Goal: Information Seeking & Learning: Check status

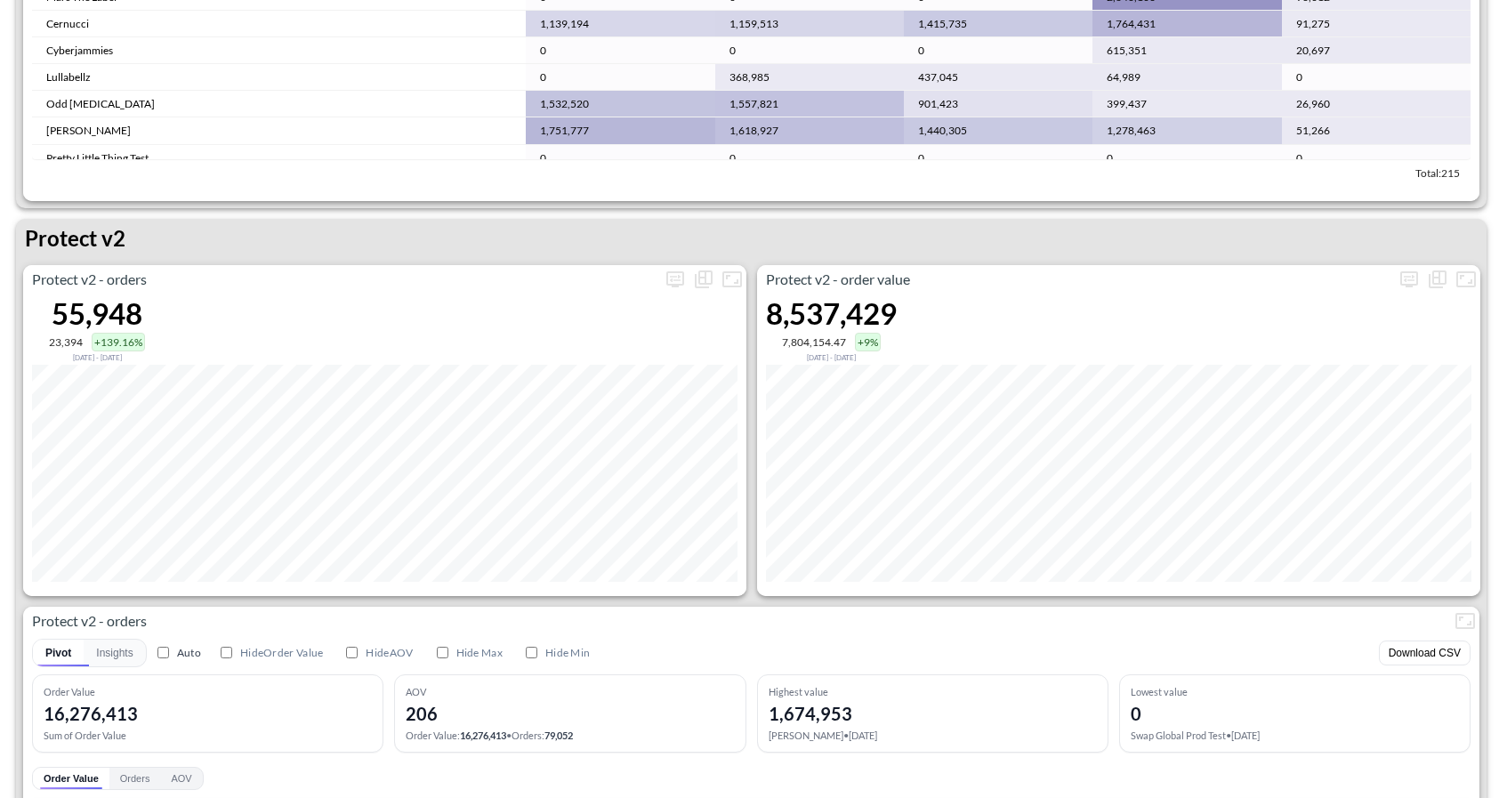
scroll to position [3243, 0]
click at [680, 280] on icon "more" at bounding box center [675, 277] width 18 height 16
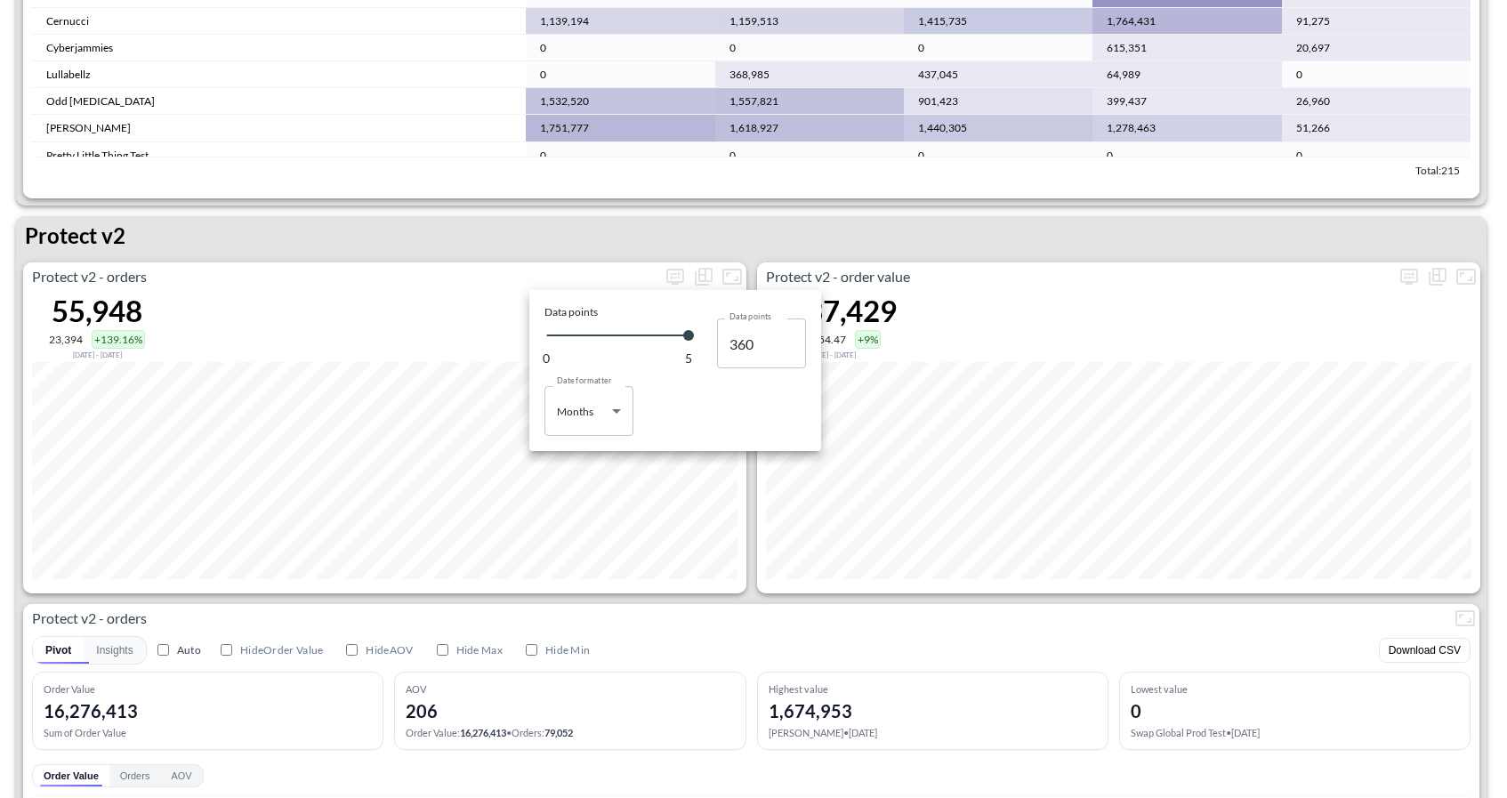
click at [601, 421] on body "BI.P.EYE, Interactive Analytics Dashboards 1 Filters Iso Date Jun 01, 2025 Glob…" at bounding box center [753, 399] width 1507 height 798
click at [593, 457] on li "Days" at bounding box center [588, 456] width 89 height 27
type input "Days"
click at [1091, 667] on div at bounding box center [753, 399] width 1507 height 798
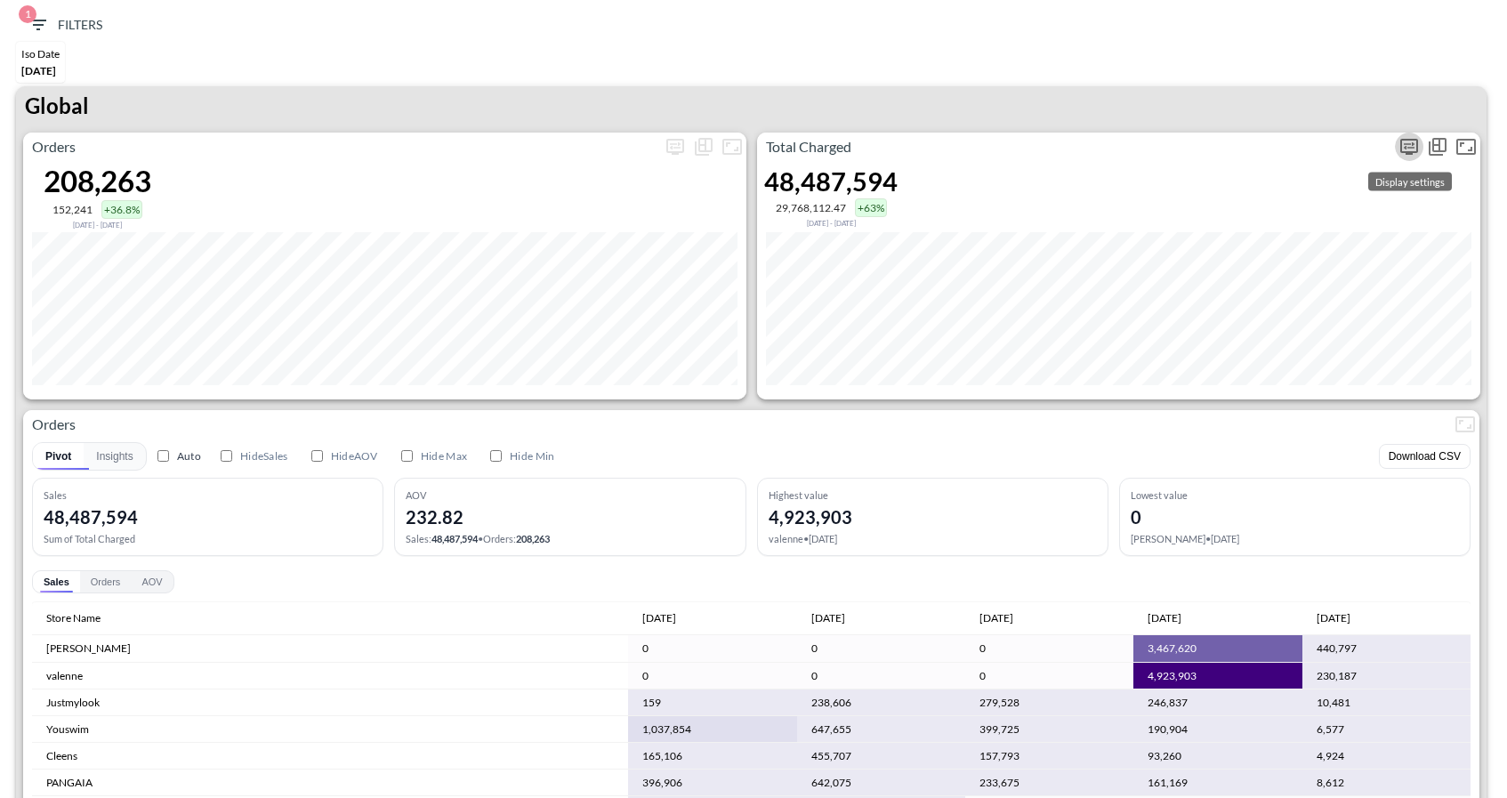
click at [1403, 147] on icon "more" at bounding box center [1408, 146] width 21 height 21
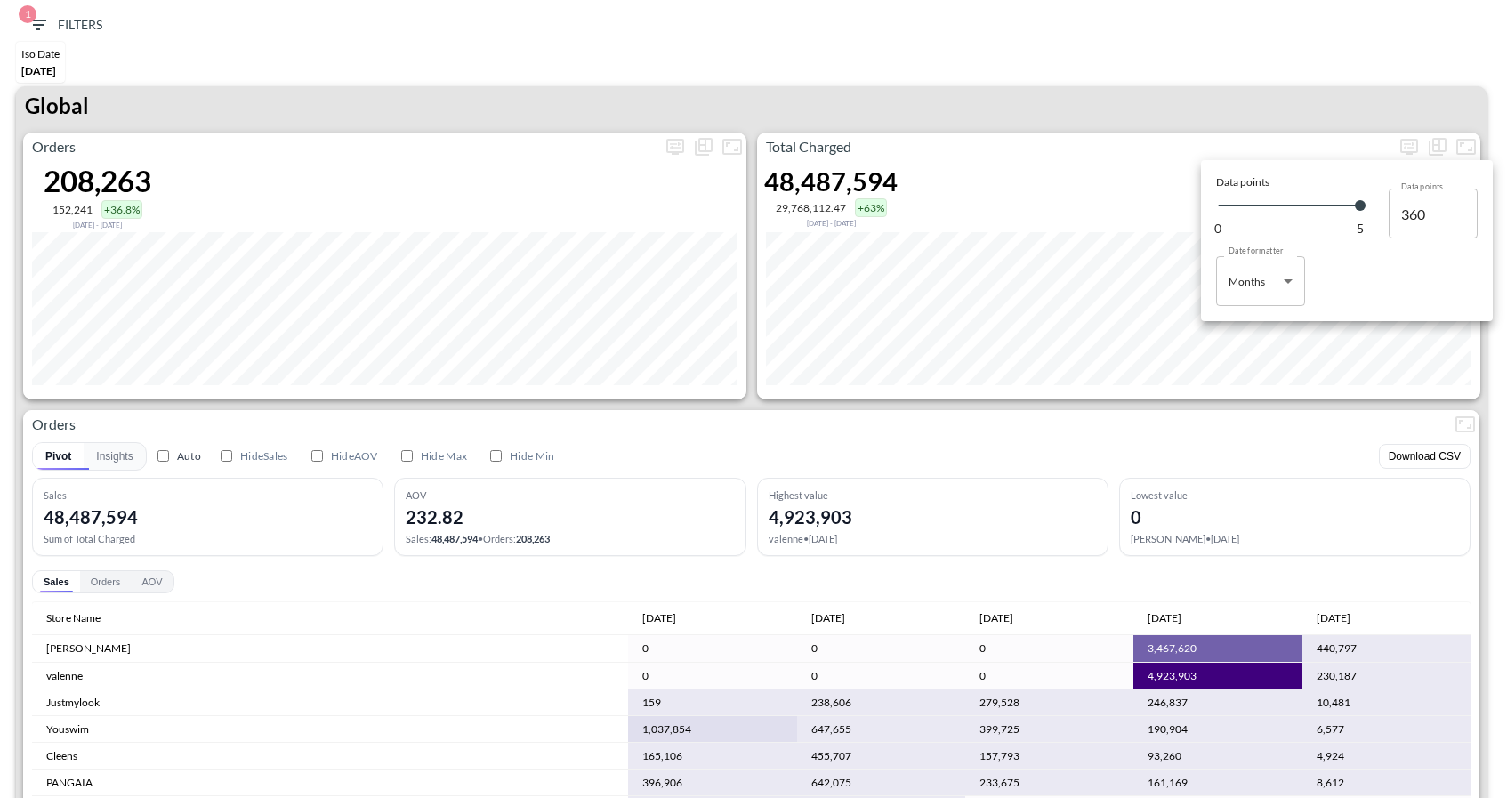
click at [1242, 277] on body "BI.P.EYE, Interactive Analytics Dashboards 1 Filters Iso Date [DATE] Global Ord…" at bounding box center [753, 399] width 1507 height 798
click at [1249, 330] on div "Days" at bounding box center [1241, 326] width 23 height 16
type input "Days"
type input "124"
click at [1200, 410] on div at bounding box center [753, 399] width 1507 height 798
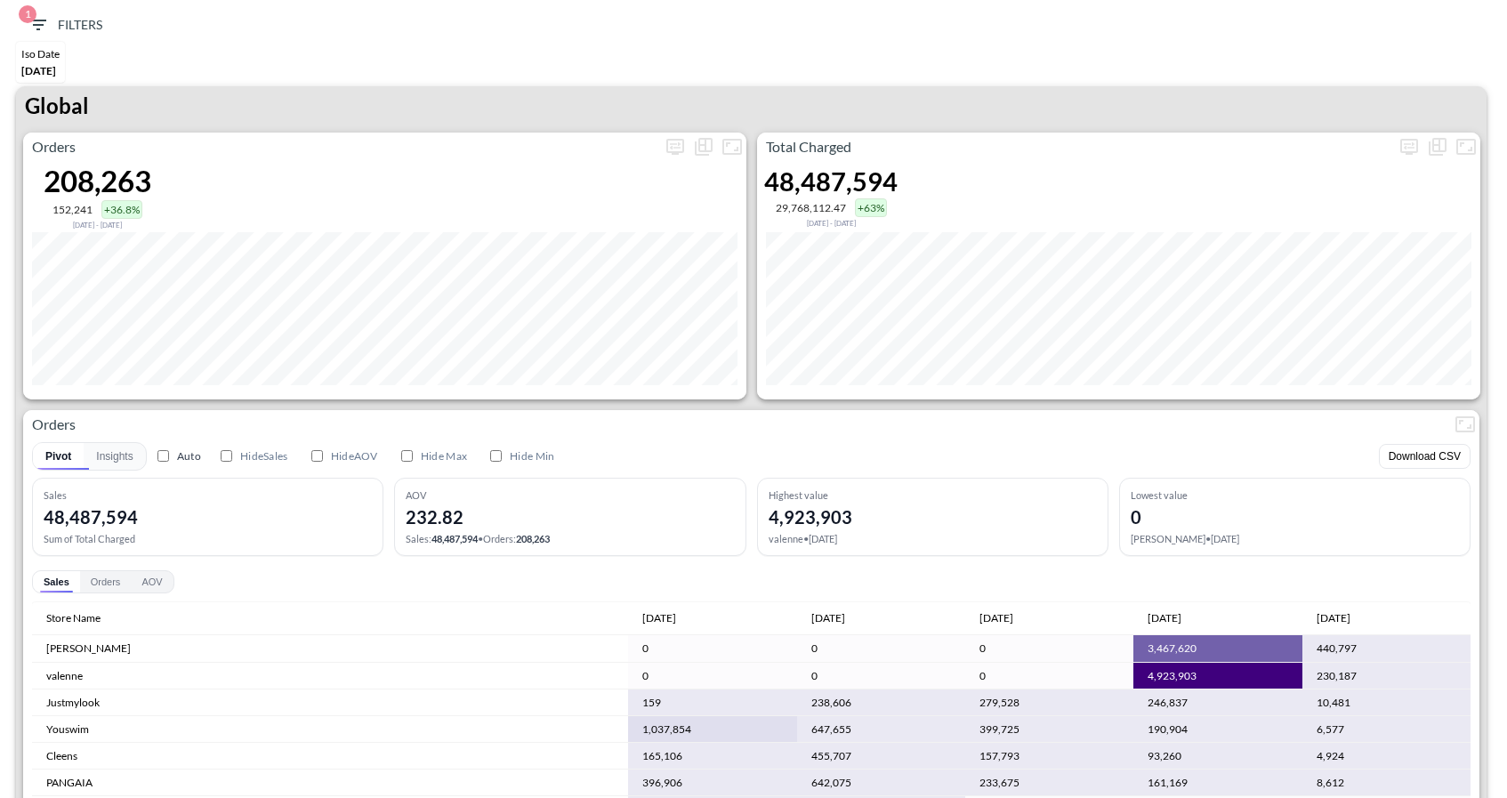
click at [1483, 359] on div "Orders 208,263 152,241 +36.8% Jan 28, 2025 - Jun 01, 2025 Total Charged 48,487,…" at bounding box center [751, 517] width 1470 height 768
click at [1403, 133] on button "more" at bounding box center [1408, 147] width 28 height 28
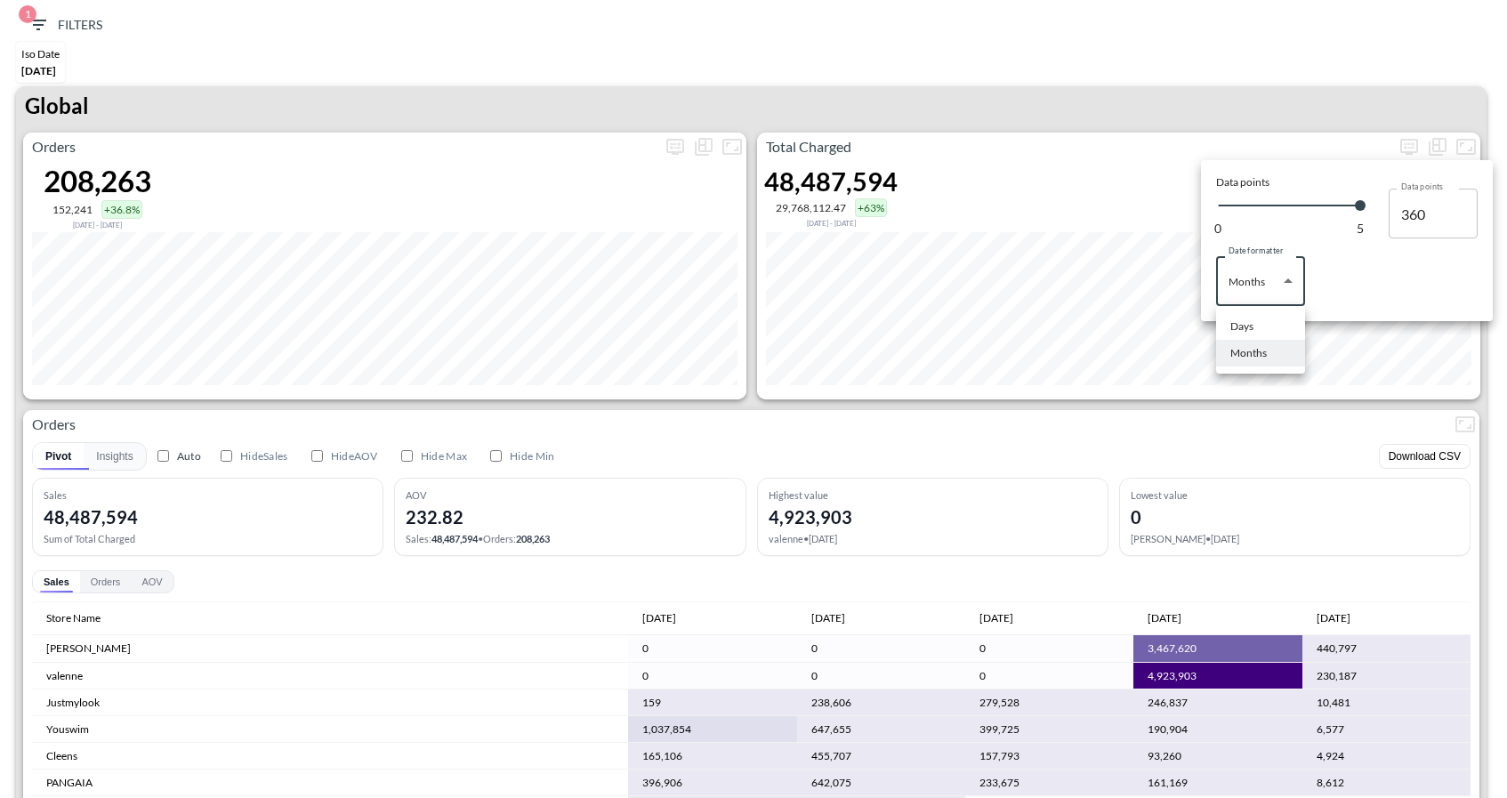
click at [1266, 277] on body "BI.P.EYE, Interactive Analytics Dashboards 1 Filters Iso Date [DATE] Global Ord…" at bounding box center [753, 399] width 1507 height 798
click at [1255, 332] on li "Days" at bounding box center [1260, 326] width 89 height 27
type input "Days"
type input "124"
click at [1299, 427] on div at bounding box center [753, 399] width 1507 height 798
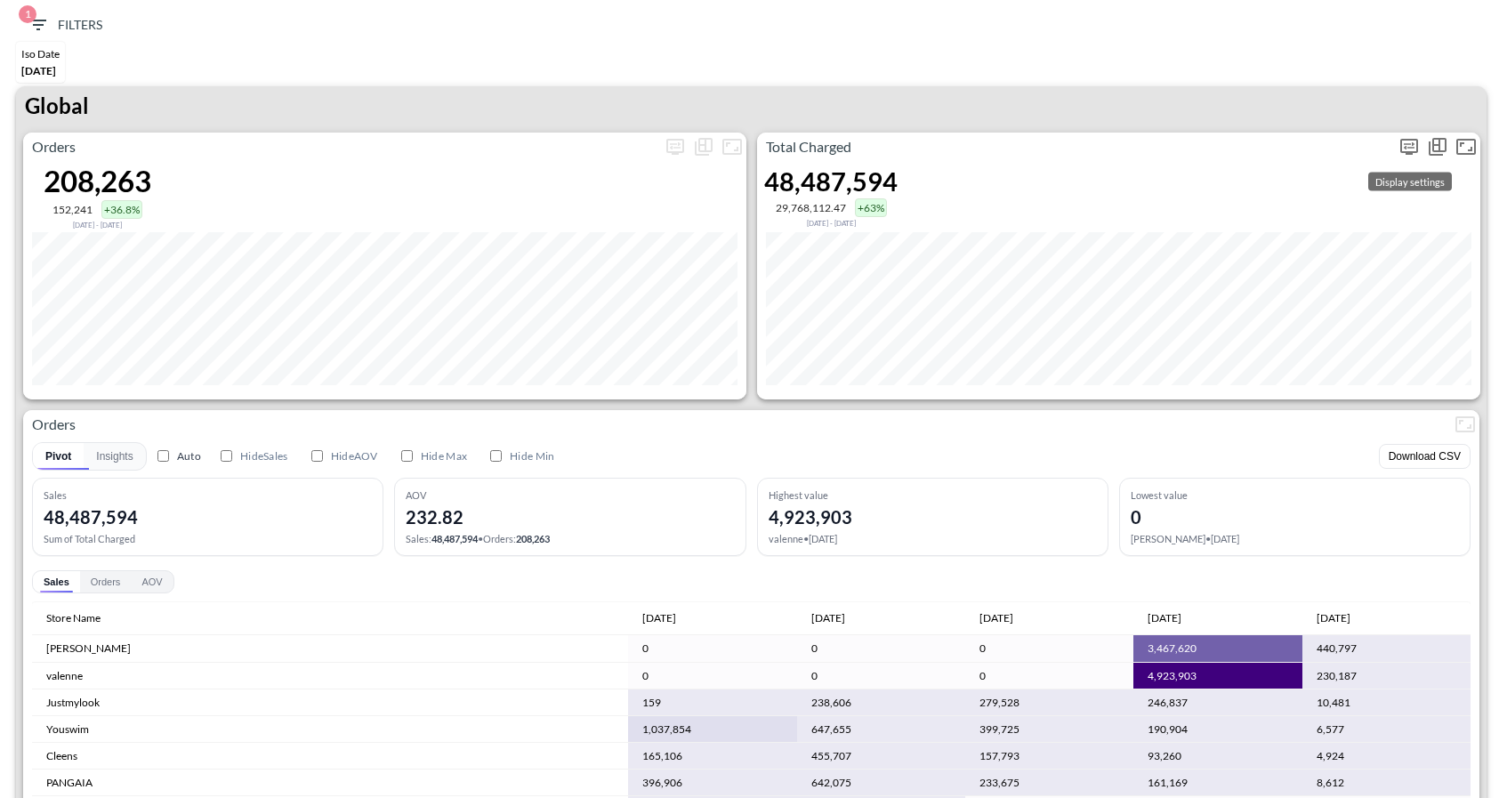
click at [1414, 136] on icon "more" at bounding box center [1408, 146] width 21 height 21
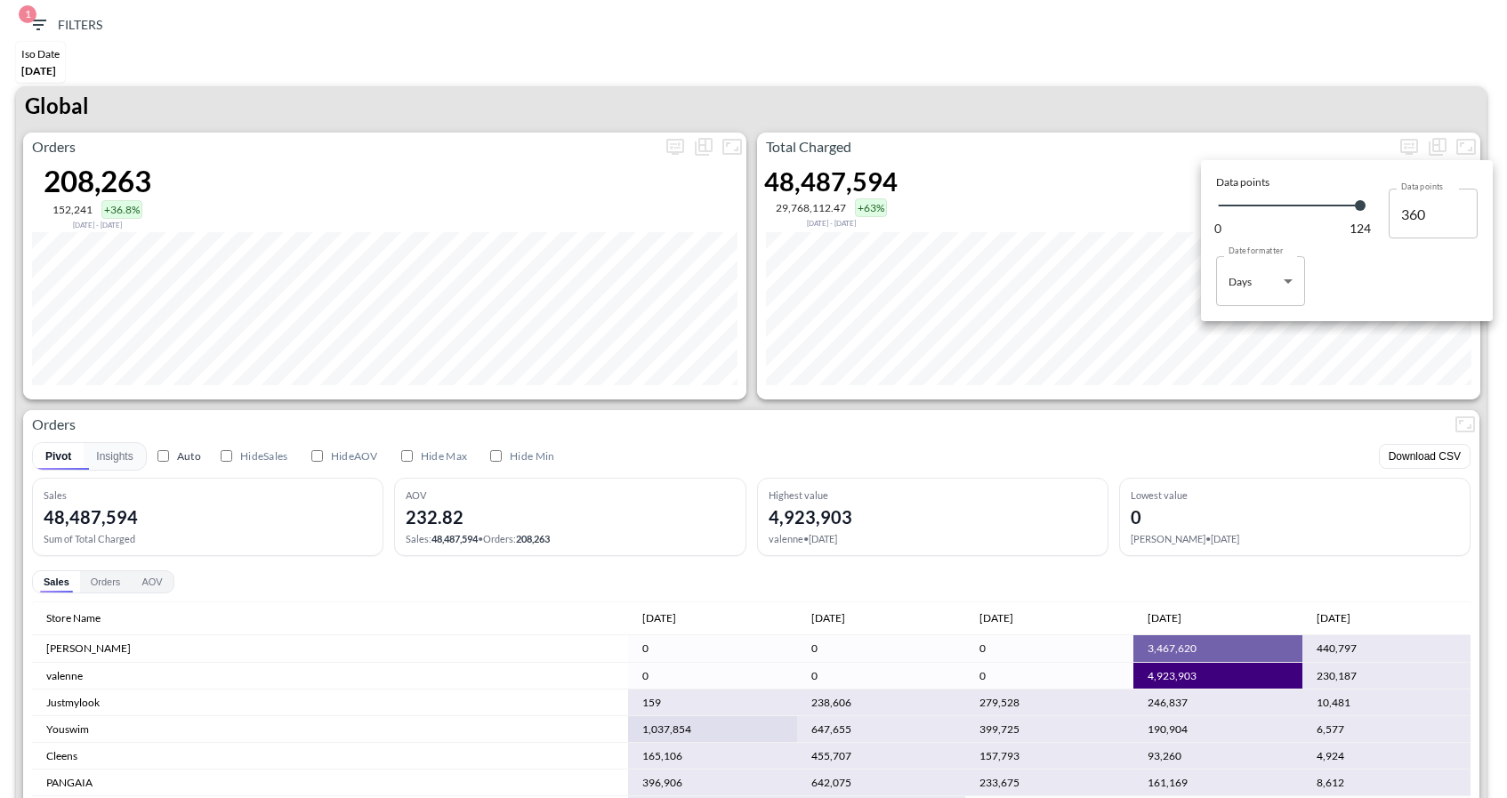
click at [1239, 291] on body "BI.P.EYE, Interactive Analytics Dashboards 1 Filters Iso Date [DATE] Global Ord…" at bounding box center [753, 399] width 1507 height 798
click at [1250, 350] on div "Months" at bounding box center [1248, 353] width 36 height 16
type input "Months"
click at [1208, 434] on div at bounding box center [753, 399] width 1507 height 798
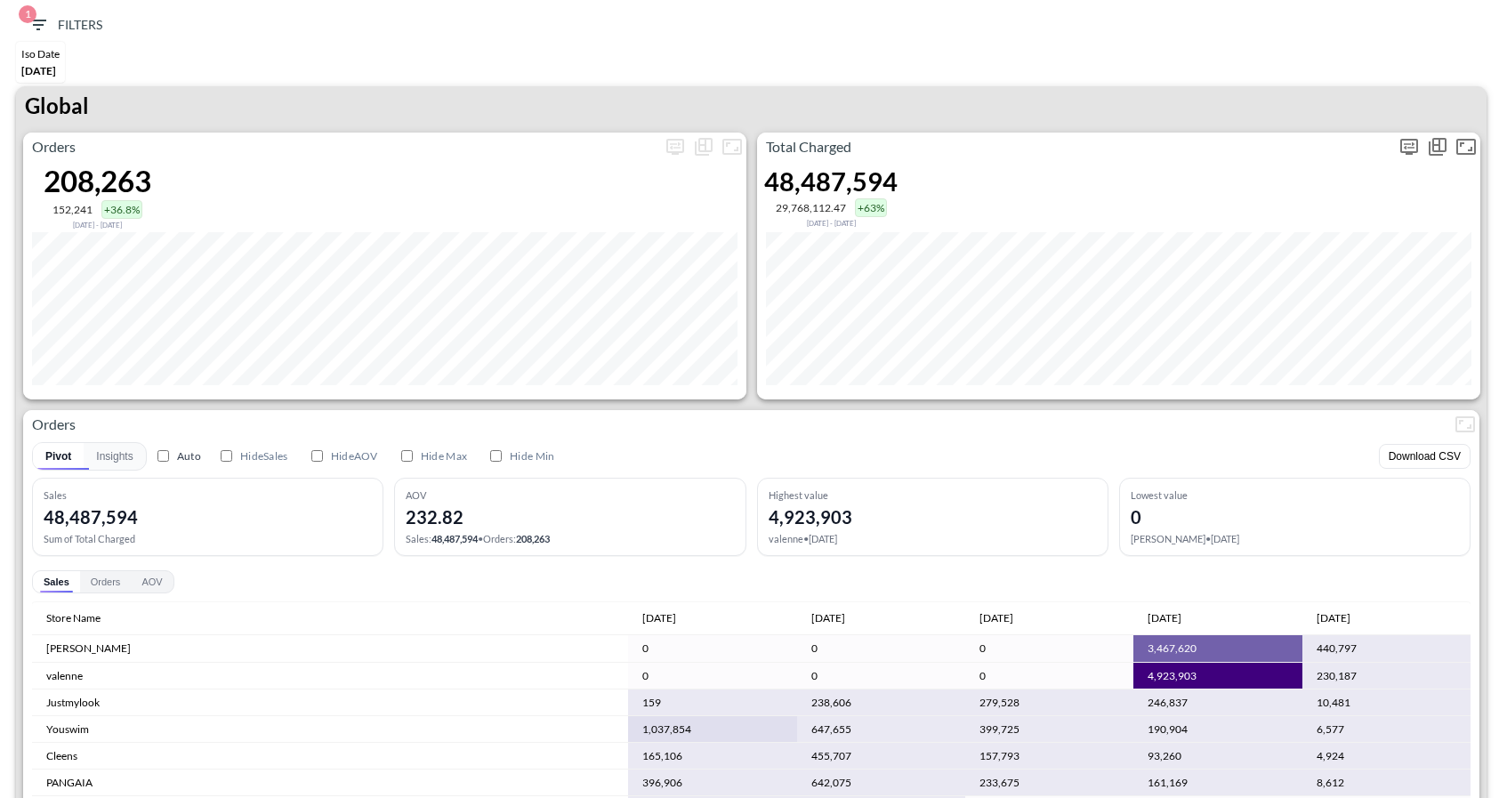
click at [1410, 151] on icon "more" at bounding box center [1409, 147] width 18 height 16
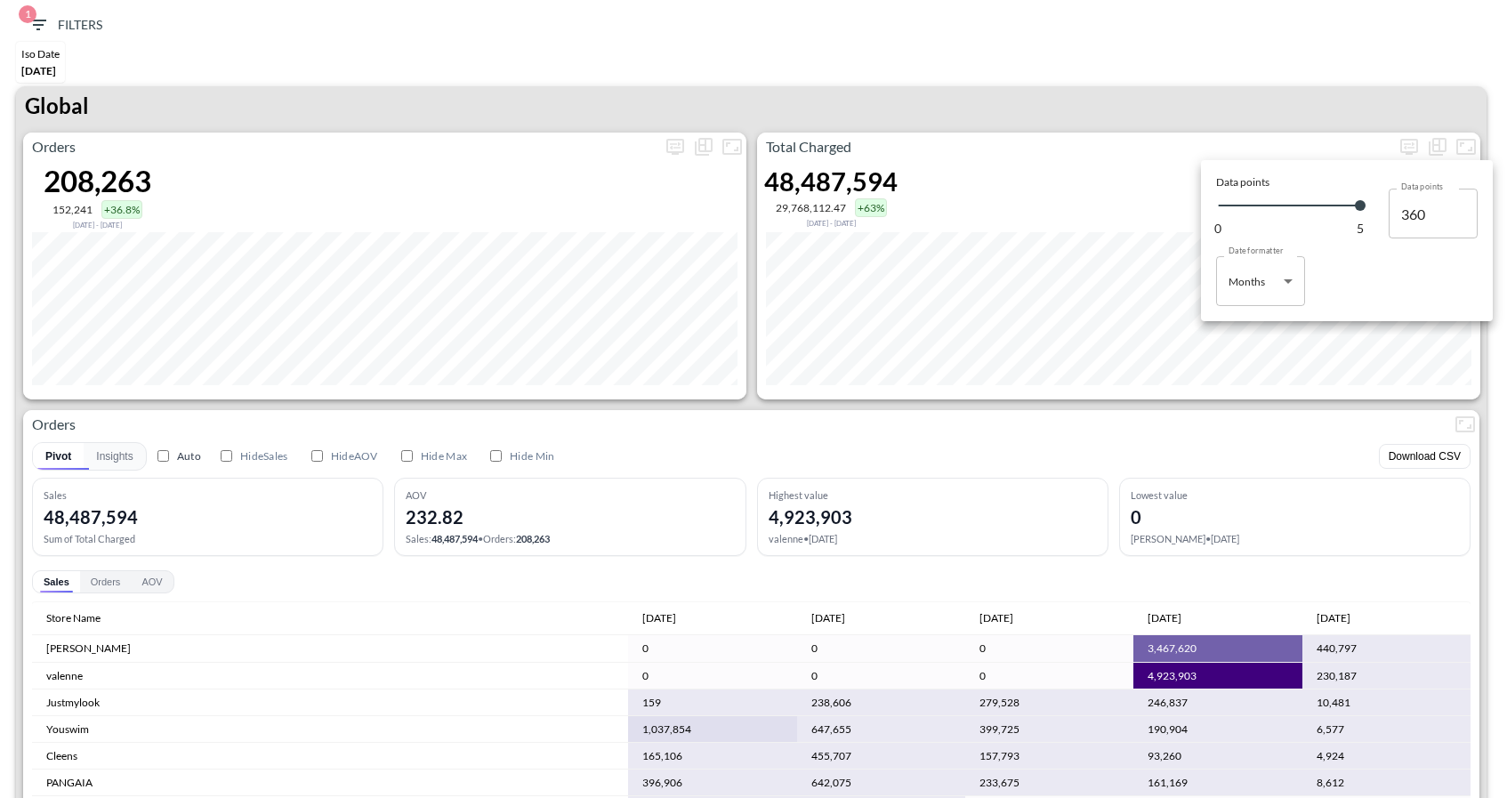
click at [1258, 293] on body "BI.P.EYE, Interactive Analytics Dashboards 1 Filters Iso Date [DATE] Global Ord…" at bounding box center [753, 399] width 1507 height 798
click at [1257, 320] on li "Days" at bounding box center [1260, 326] width 89 height 27
type input "Days"
type input "124"
click at [1229, 83] on div at bounding box center [753, 399] width 1507 height 798
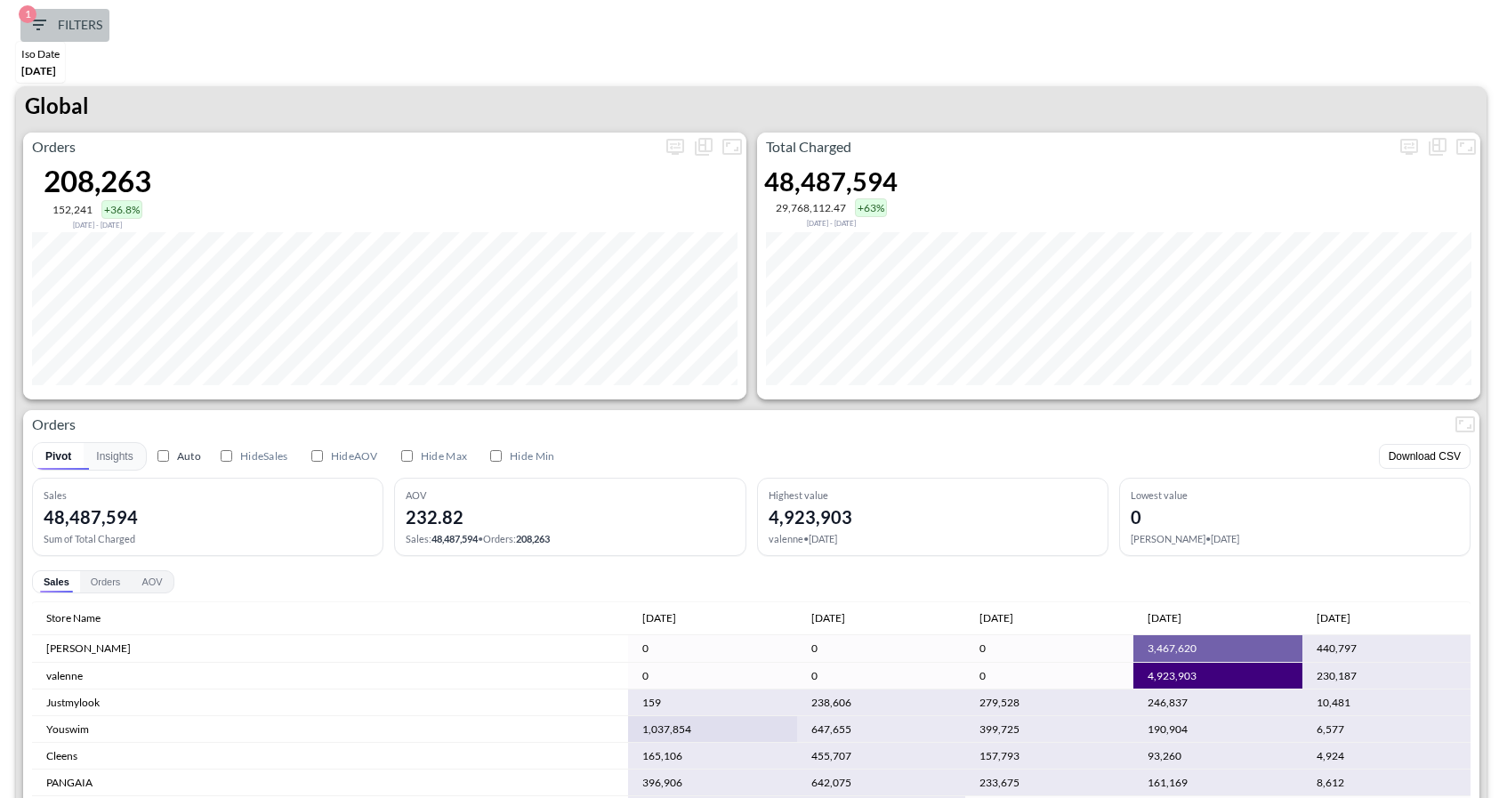
click at [47, 28] on icon "button" at bounding box center [38, 24] width 21 height 21
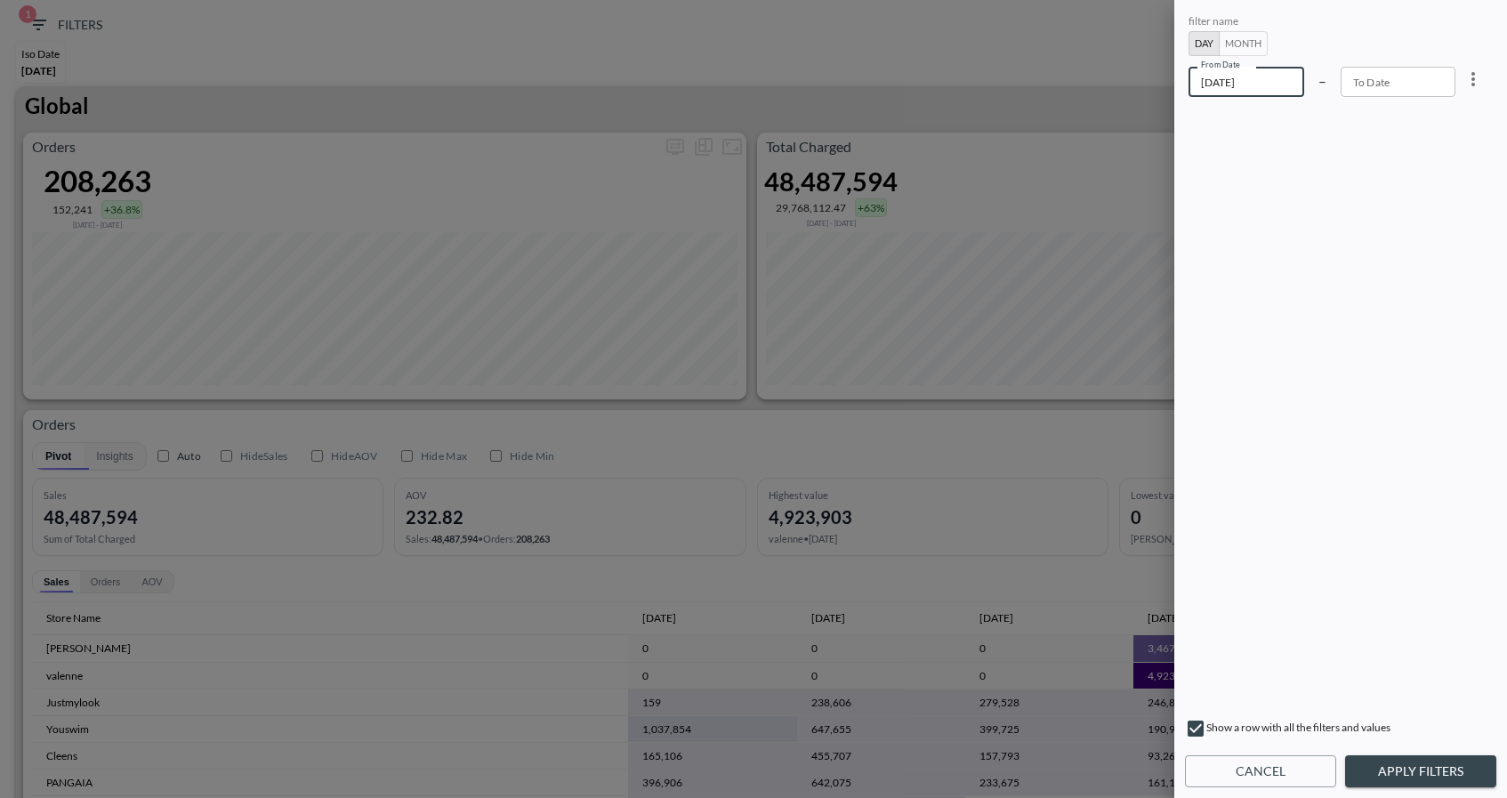
click at [1240, 84] on input "[DATE]" at bounding box center [1246, 82] width 116 height 30
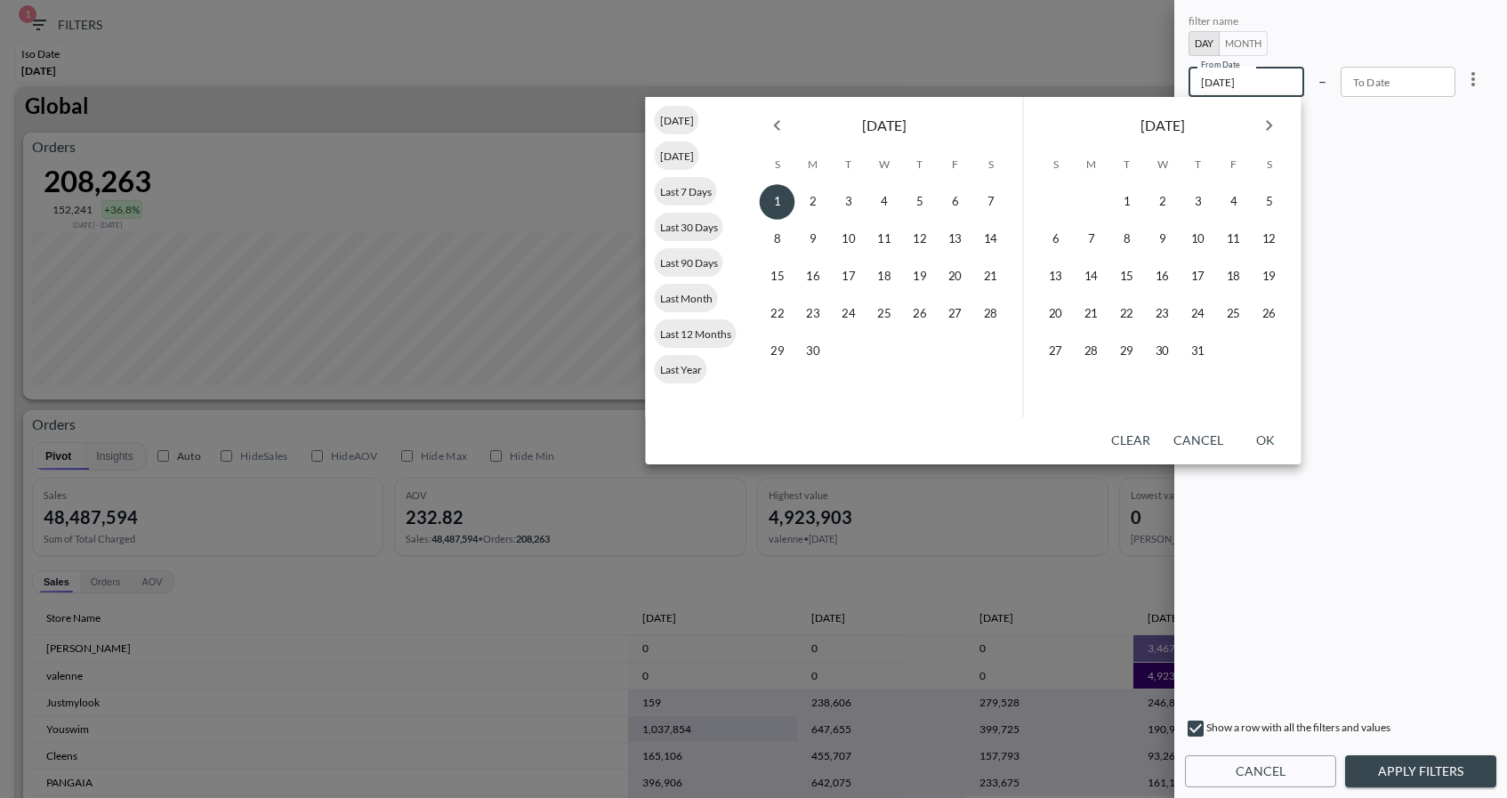
click at [1263, 124] on icon "Next month" at bounding box center [1268, 125] width 21 height 21
click at [1195, 206] on button "2" at bounding box center [1198, 202] width 36 height 36
type input "[DATE]"
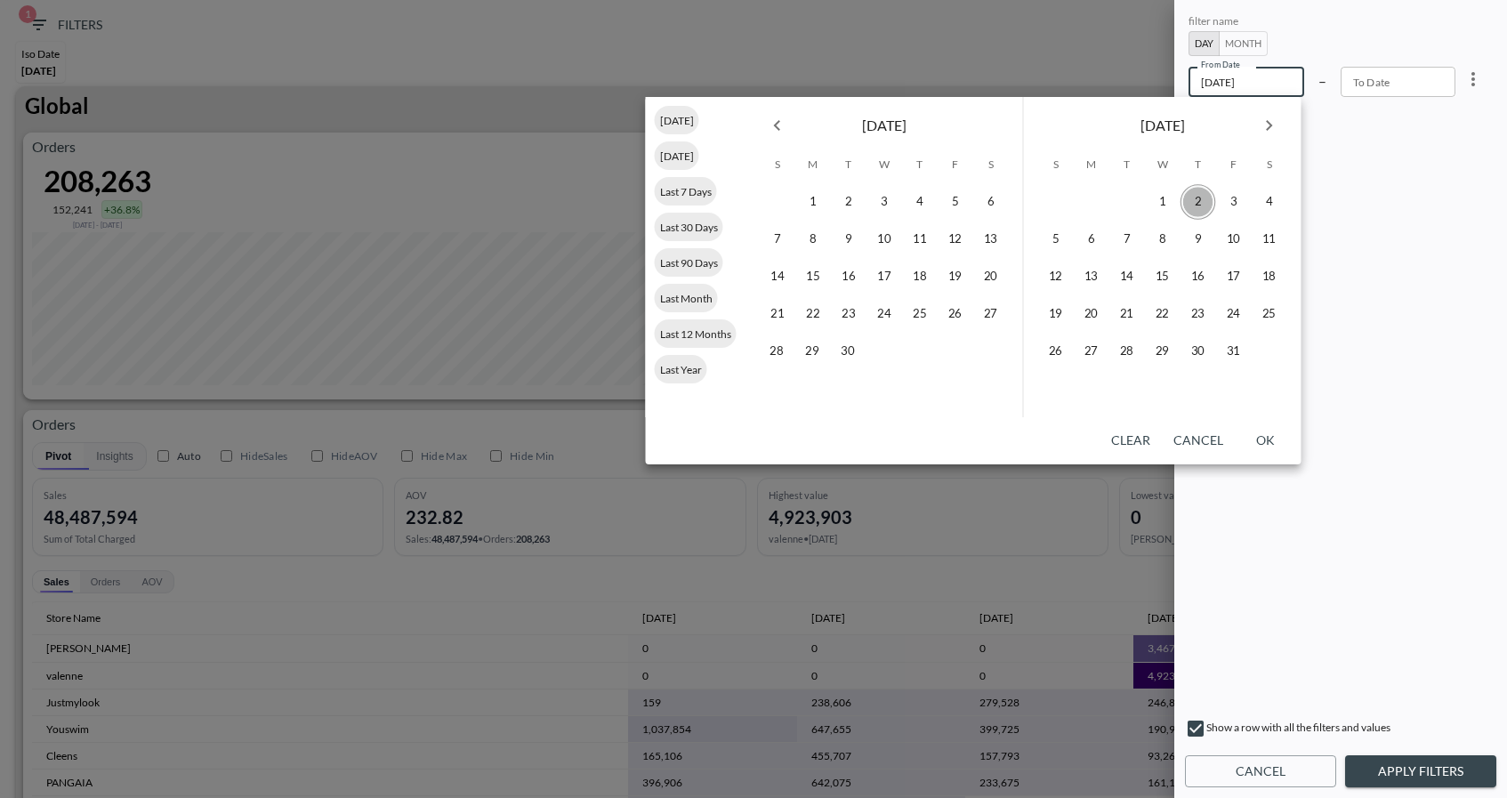
type input "YYYY-MM-DD"
click at [1233, 203] on button "3" at bounding box center [1234, 202] width 36 height 36
type input "[DATE]"
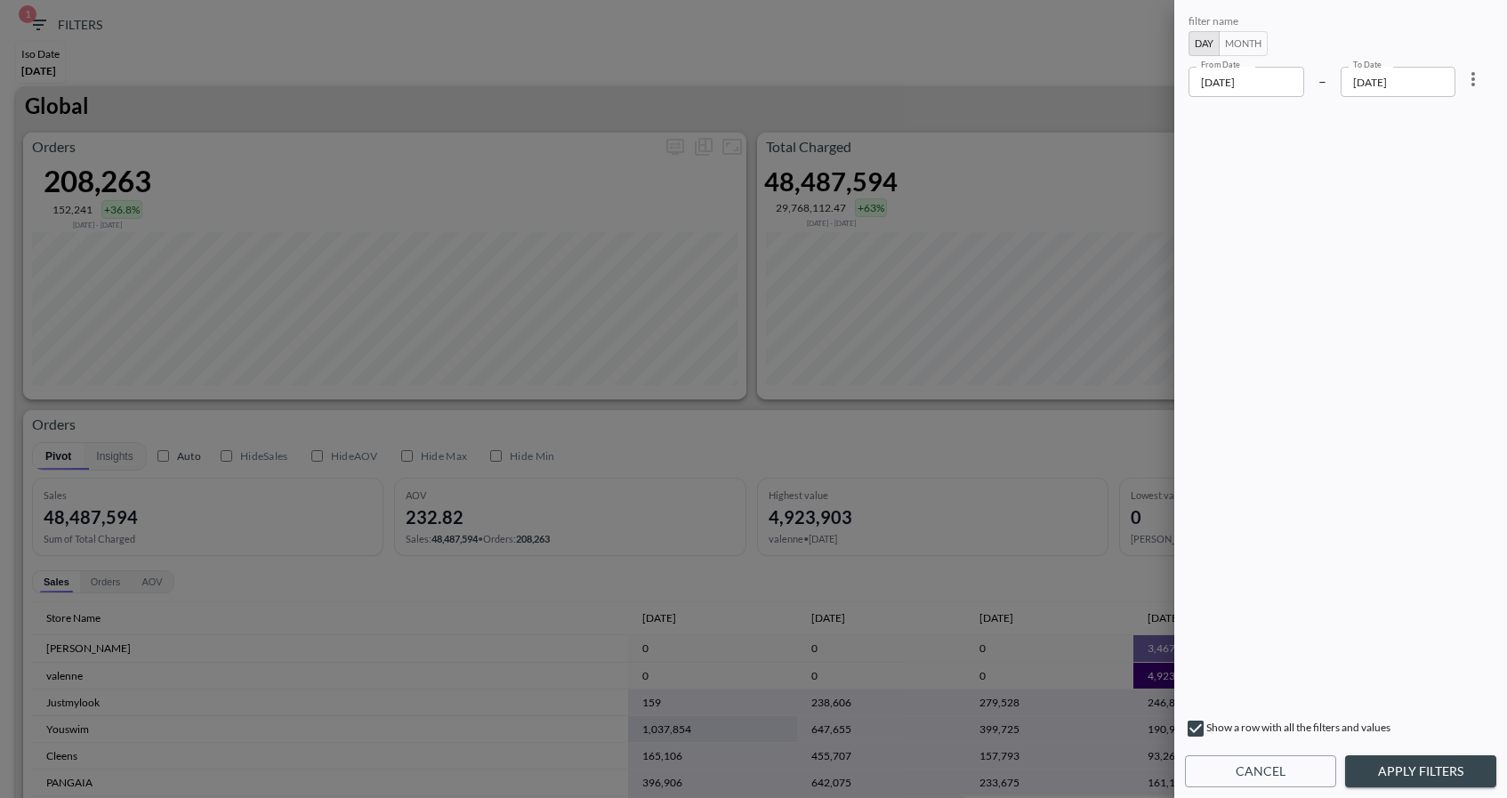
click at [1393, 781] on button "Apply Filters" at bounding box center [1420, 771] width 151 height 33
